Goal: Information Seeking & Learning: Learn about a topic

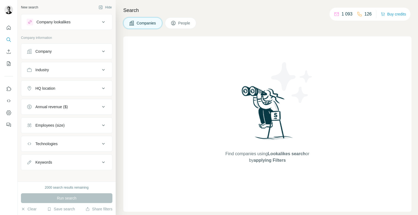
click at [88, 49] on div "Company" at bounding box center [63, 51] width 73 height 5
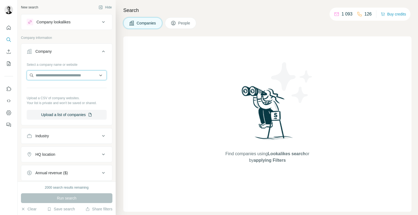
click at [72, 74] on input "text" at bounding box center [67, 76] width 80 height 10
click at [189, 97] on div "Find companies using Lookalikes search or by applying Filters" at bounding box center [267, 124] width 288 height 176
click at [50, 76] on input "text" at bounding box center [67, 76] width 80 height 10
type input "*"
click at [60, 133] on div "Industry" at bounding box center [63, 135] width 73 height 5
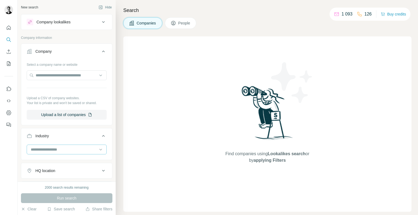
click at [50, 148] on input at bounding box center [63, 150] width 67 height 6
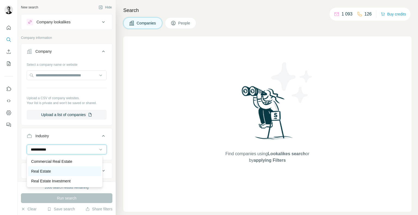
type input "**********"
click at [59, 168] on div "Real Estate" at bounding box center [64, 172] width 73 height 10
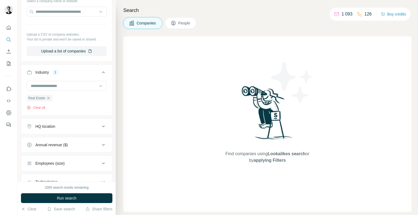
scroll to position [105, 0]
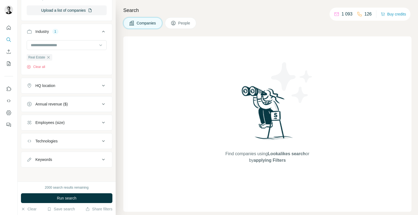
click at [45, 86] on div "HQ location" at bounding box center [45, 85] width 20 height 5
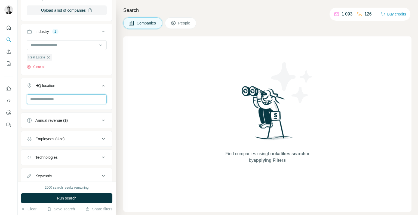
click at [47, 101] on input "text" at bounding box center [67, 99] width 80 height 10
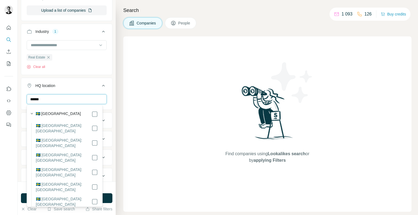
type input "******"
click at [89, 110] on div "🇸🇪 [GEOGRAPHIC_DATA]" at bounding box center [63, 114] width 70 height 8
click at [87, 115] on div "🇸🇪 [GEOGRAPHIC_DATA]" at bounding box center [67, 114] width 62 height 7
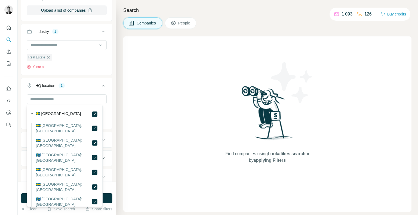
click at [109, 67] on div "New search Hide Company lookalikes Company information Company Select a company…" at bounding box center [67, 91] width 98 height 182
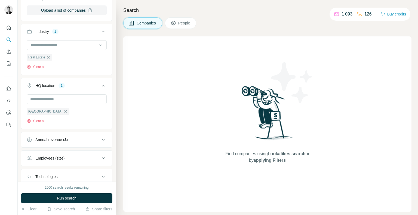
click at [76, 197] on button "Run search" at bounding box center [66, 199] width 91 height 10
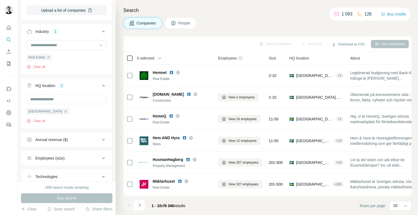
click at [130, 62] on th "0 selected" at bounding box center [166, 58] width 87 height 13
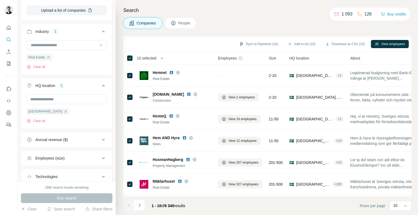
click at [182, 22] on span "People" at bounding box center [184, 22] width 13 height 5
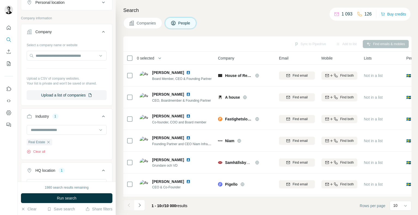
click at [142, 23] on span "Companies" at bounding box center [147, 22] width 20 height 5
